Goal: Task Accomplishment & Management: Use online tool/utility

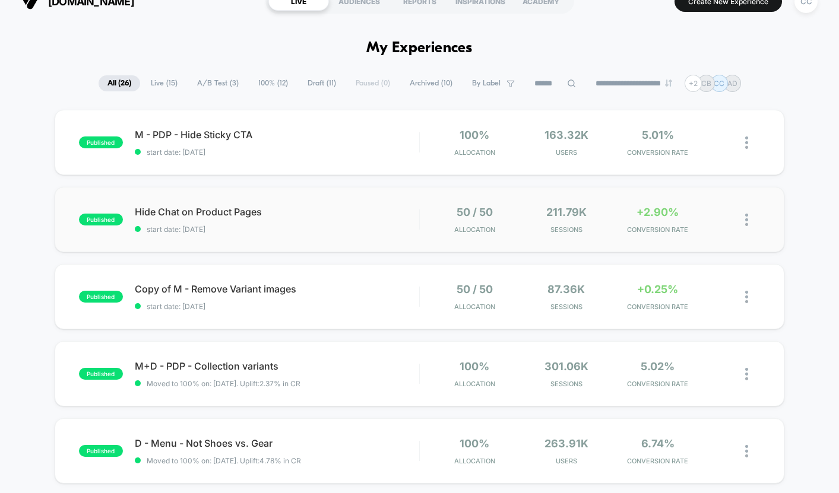
scroll to position [24, 0]
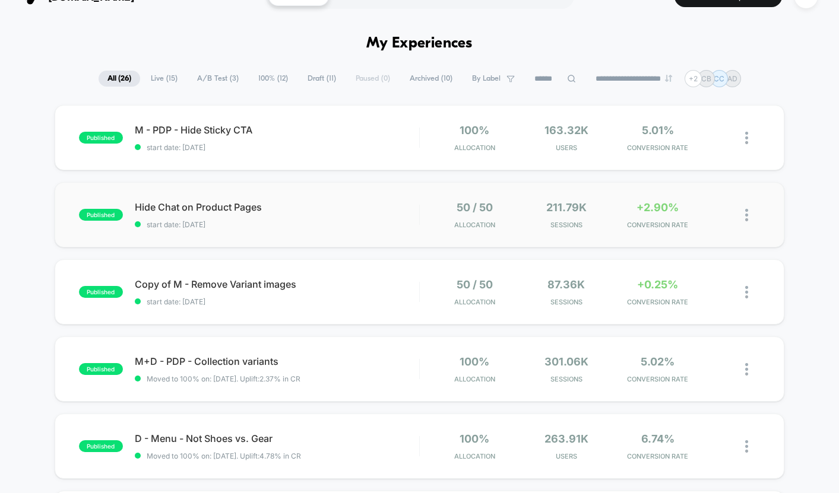
click at [334, 233] on div "published Hide Chat on Product Pages start date: [DATE] 50 / 50 Allocation 211.…" at bounding box center [419, 214] width 729 height 65
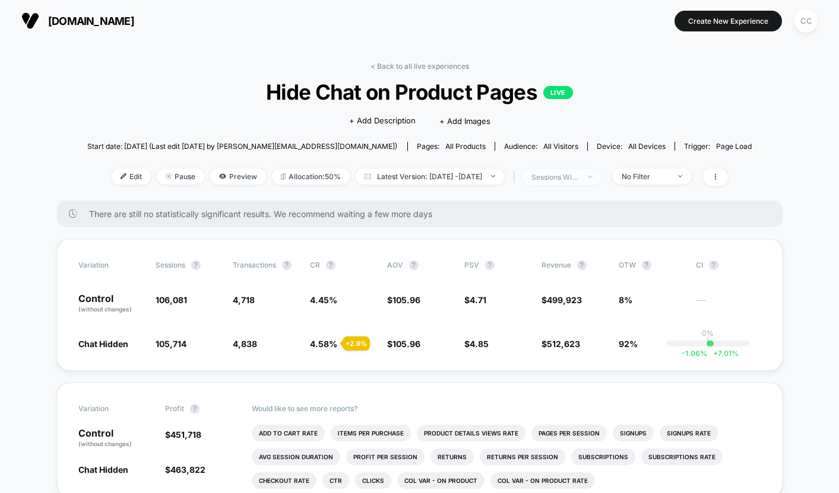
click at [579, 177] on div "sessions with impression" at bounding box center [554, 177] width 47 height 9
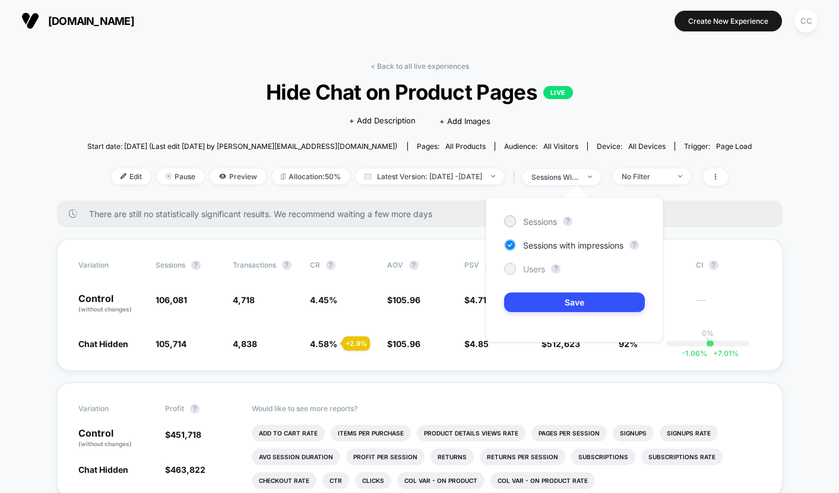
click at [528, 274] on div "Users" at bounding box center [524, 269] width 41 height 12
click at [551, 304] on button "Save" at bounding box center [574, 303] width 141 height 20
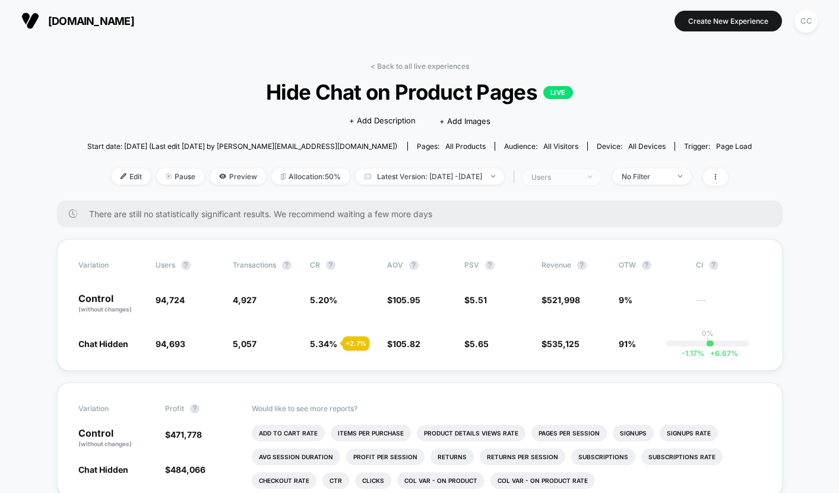
click at [600, 177] on span "users" at bounding box center [561, 177] width 78 height 16
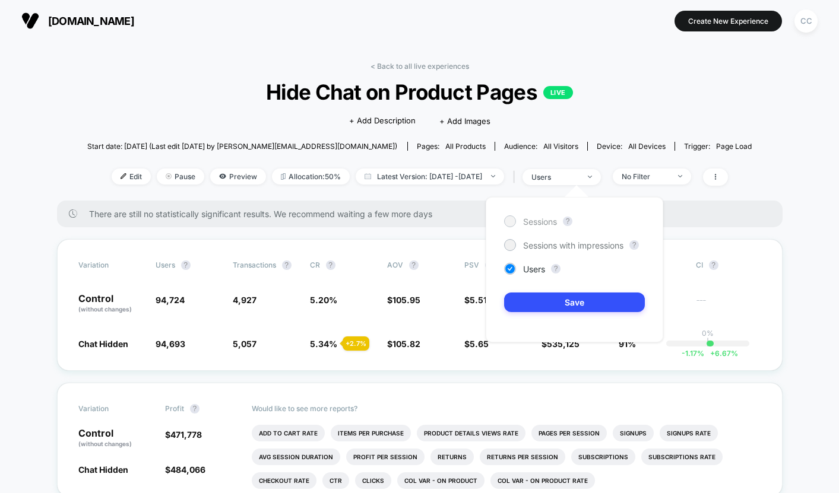
click at [541, 218] on span "Sessions" at bounding box center [540, 222] width 34 height 10
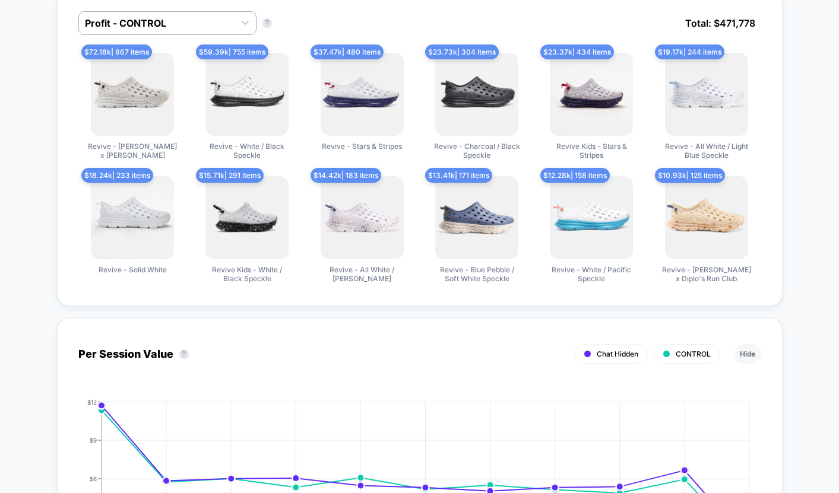
scroll to position [774, 0]
